Goal: Find specific page/section: Find specific page/section

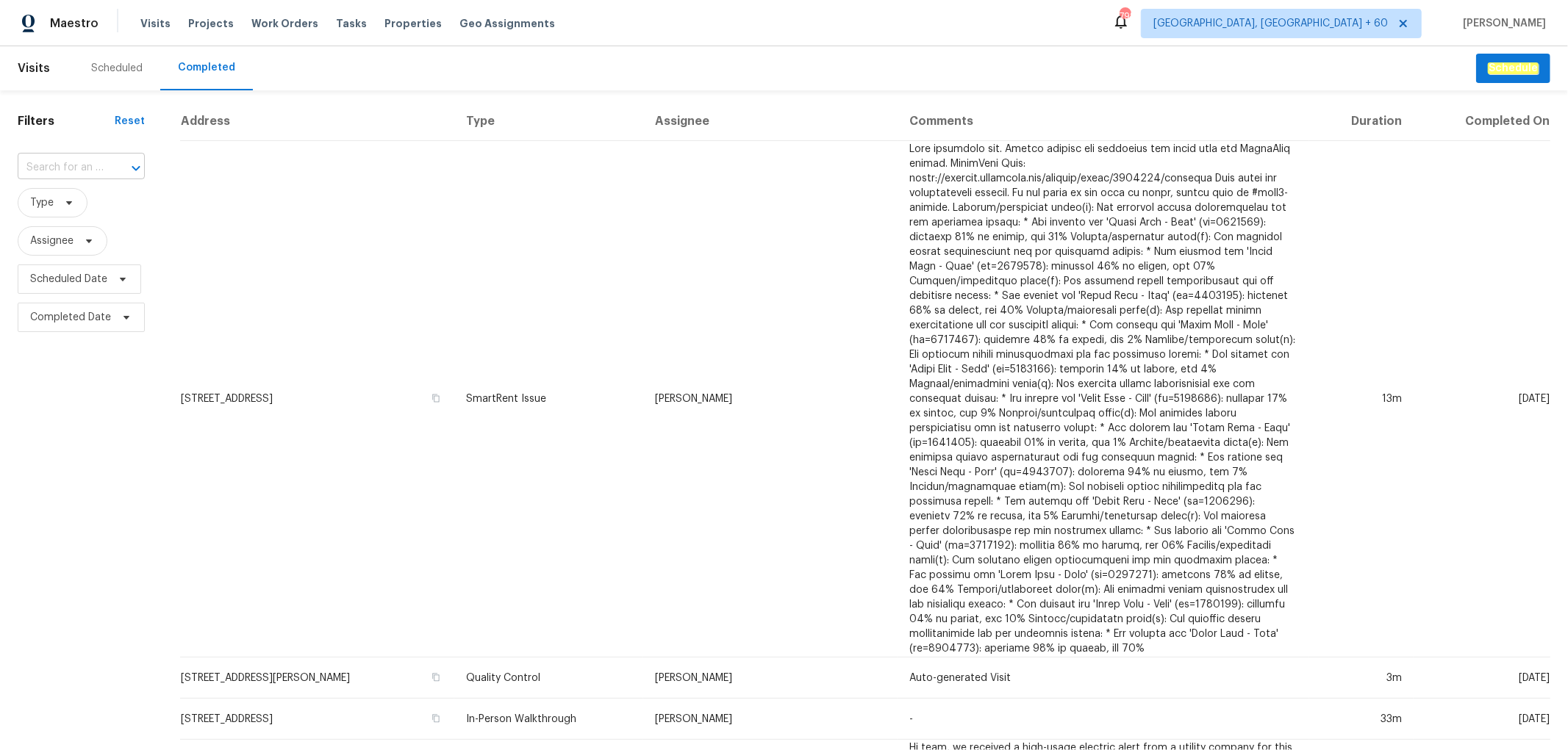
click at [70, 167] on input "text" at bounding box center [61, 167] width 86 height 23
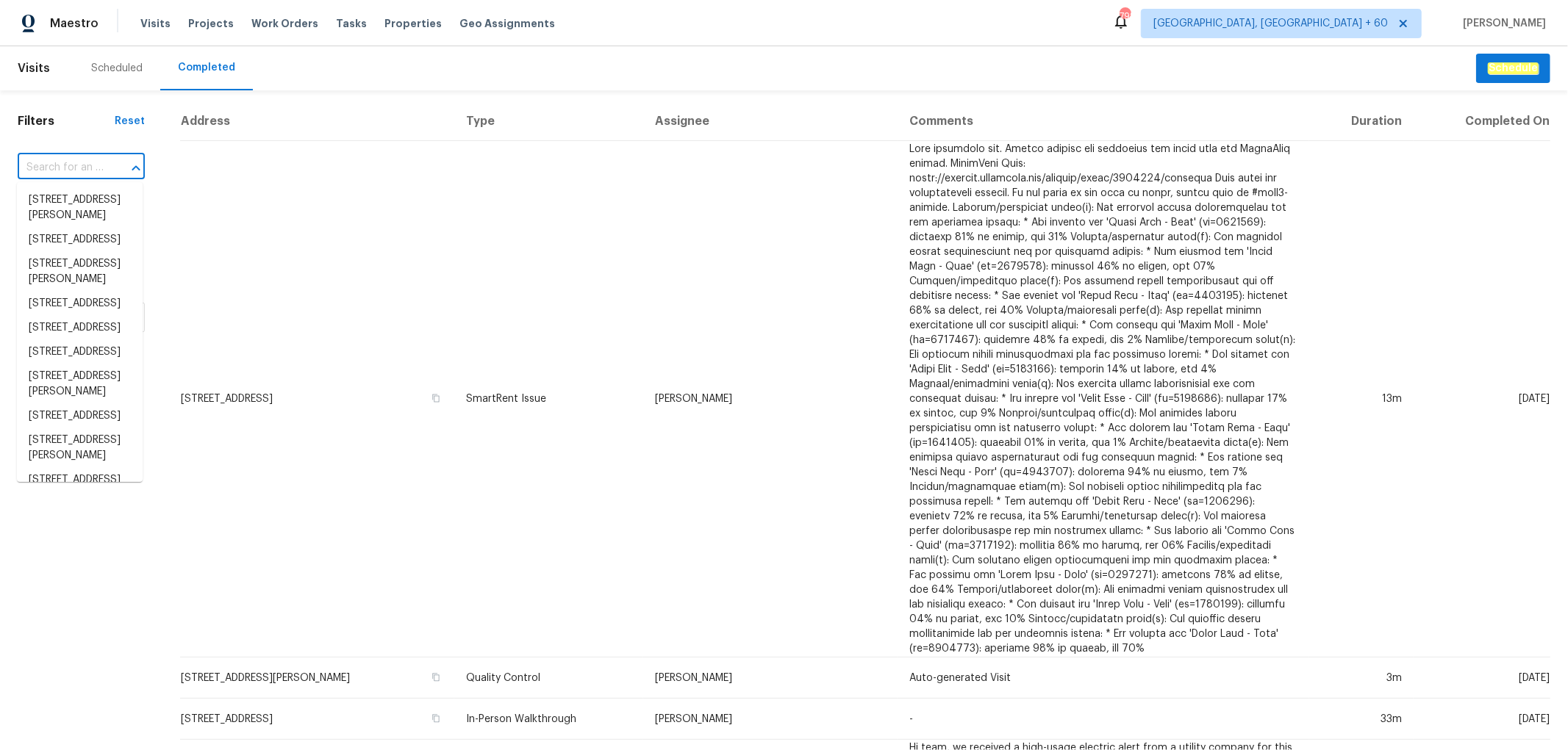
paste input "[STREET_ADDRESS]"
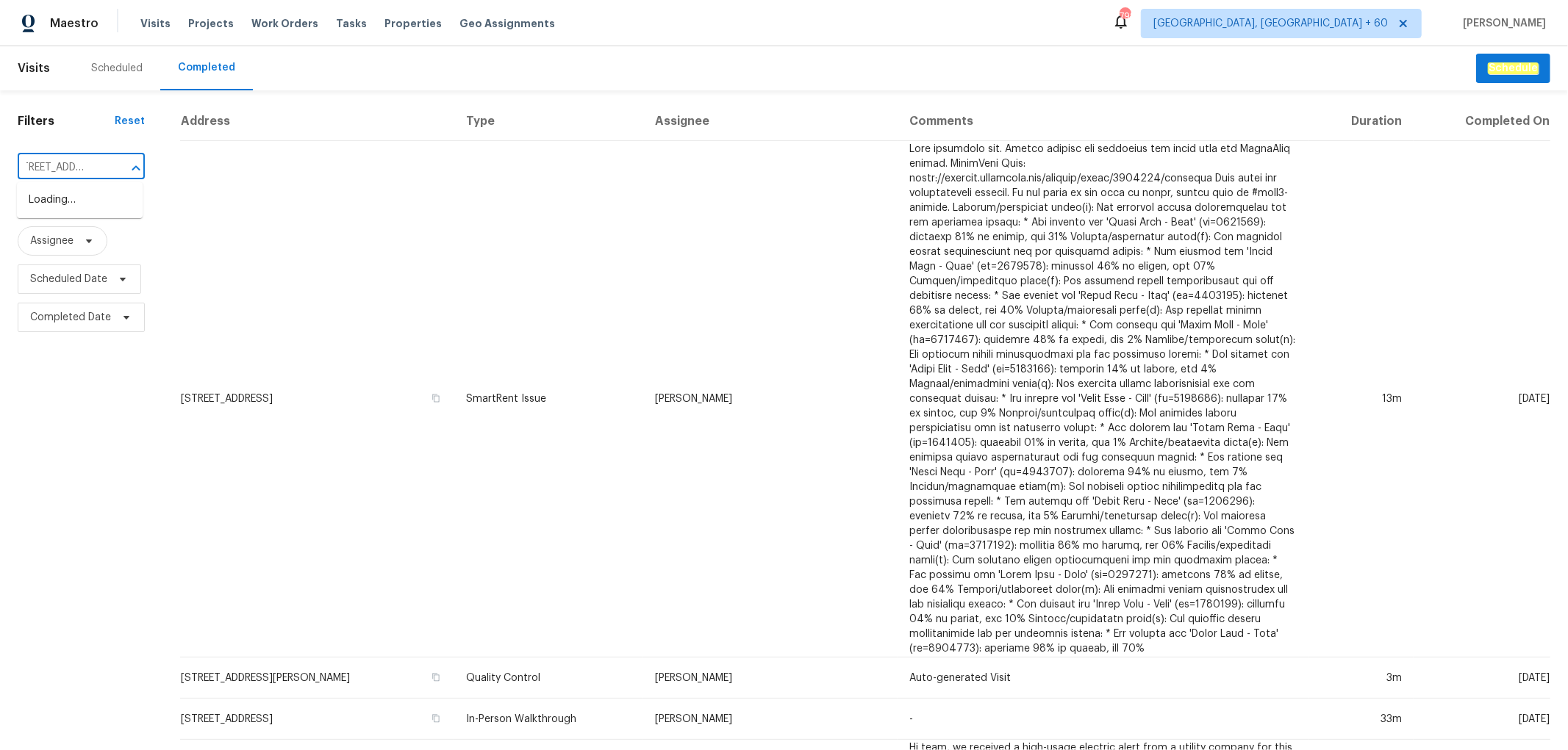
type input "[STREET_ADDRESS]"
click at [86, 196] on li "[STREET_ADDRESS]" at bounding box center [80, 200] width 126 height 24
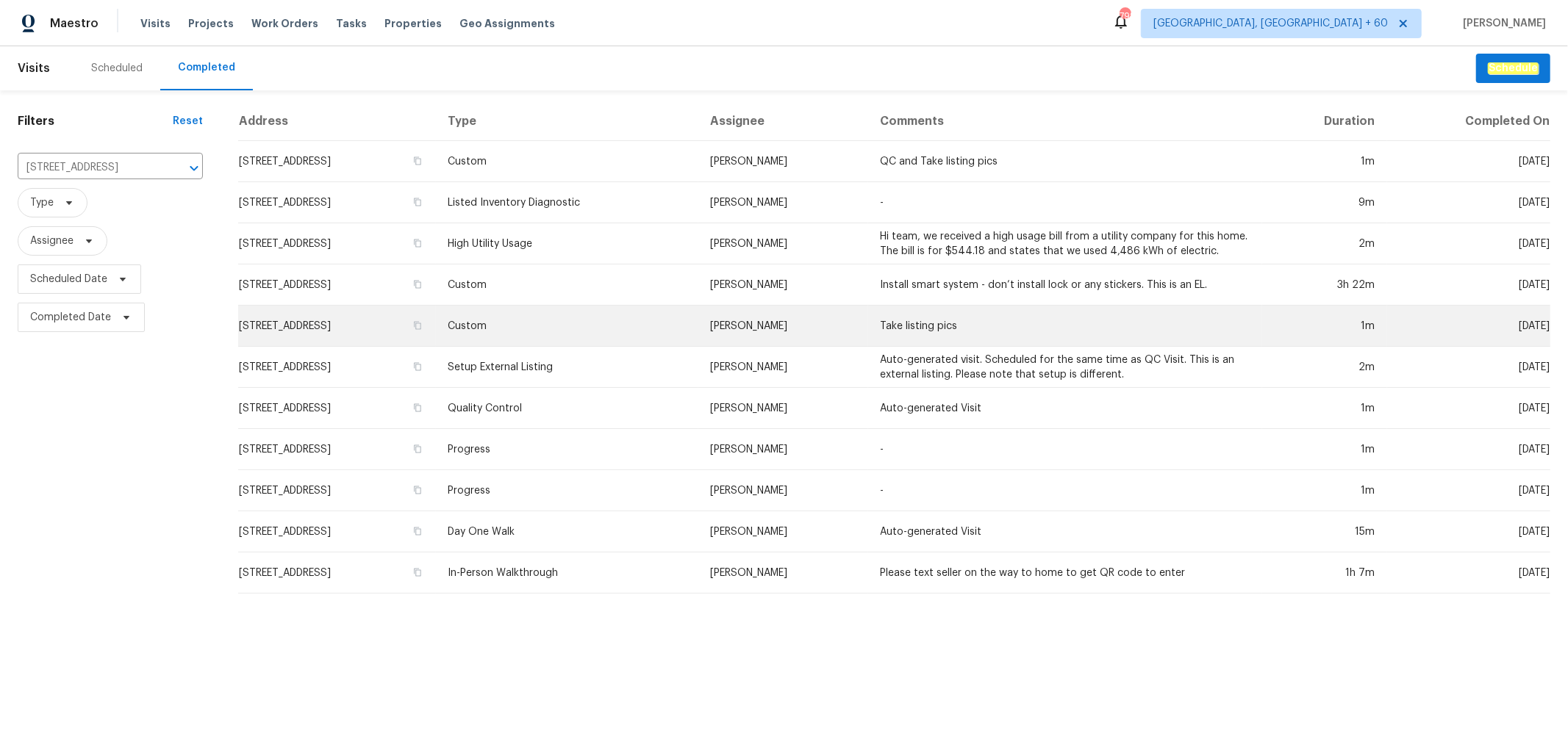
click at [611, 320] on td "Custom" at bounding box center [567, 326] width 262 height 42
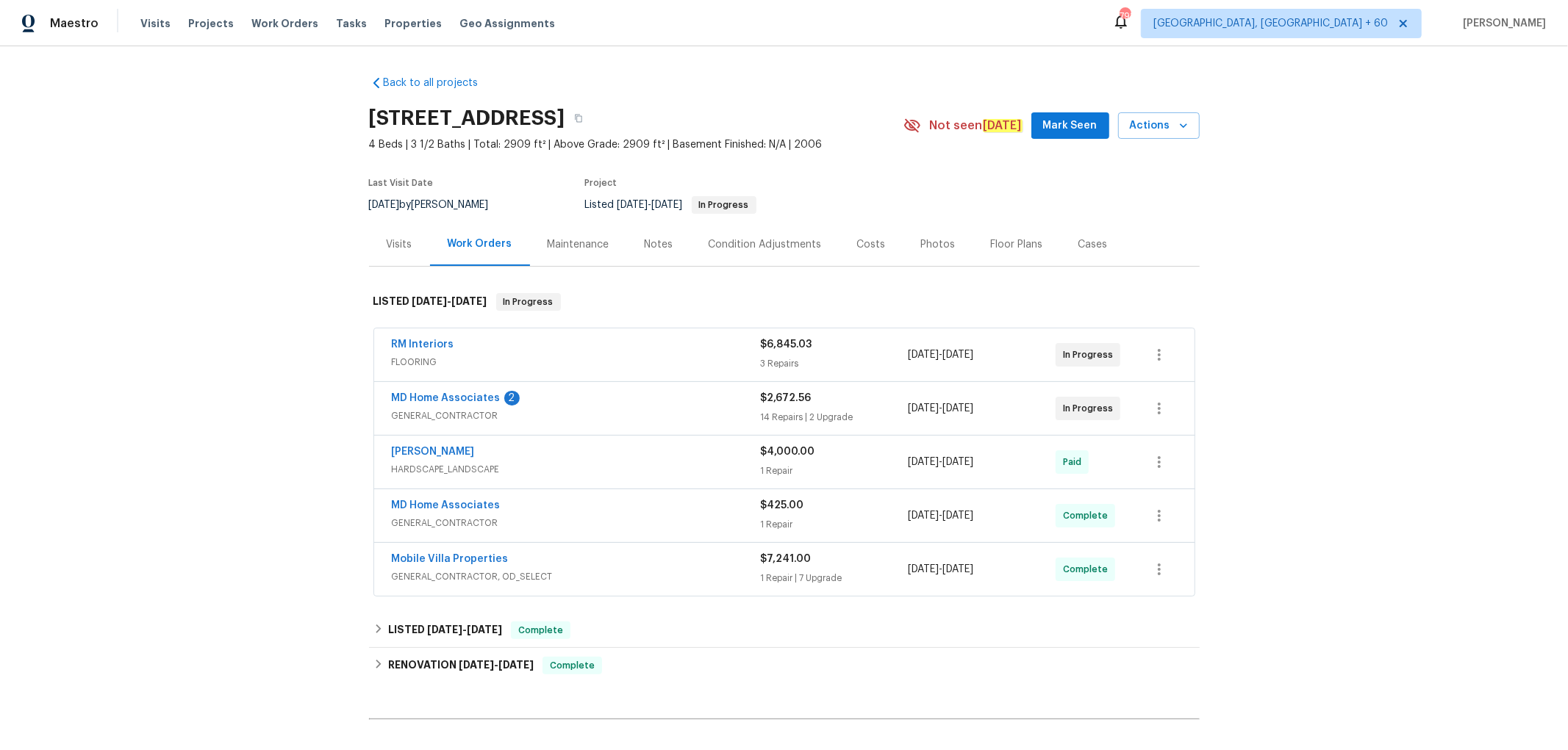
click at [921, 249] on div "Photos" at bounding box center [938, 245] width 34 height 14
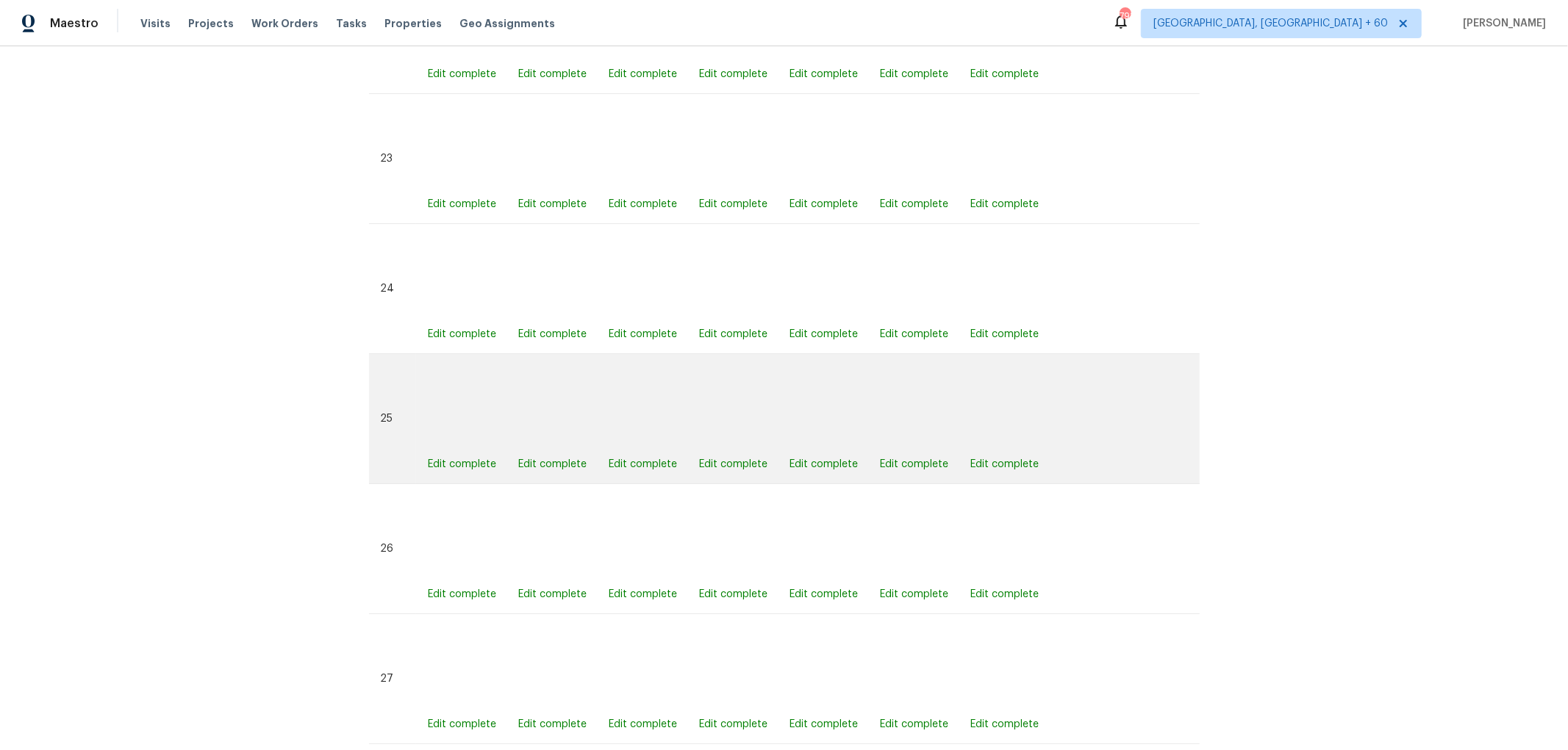
scroll to position [3894, 0]
